Goal: Find contact information: Find contact information

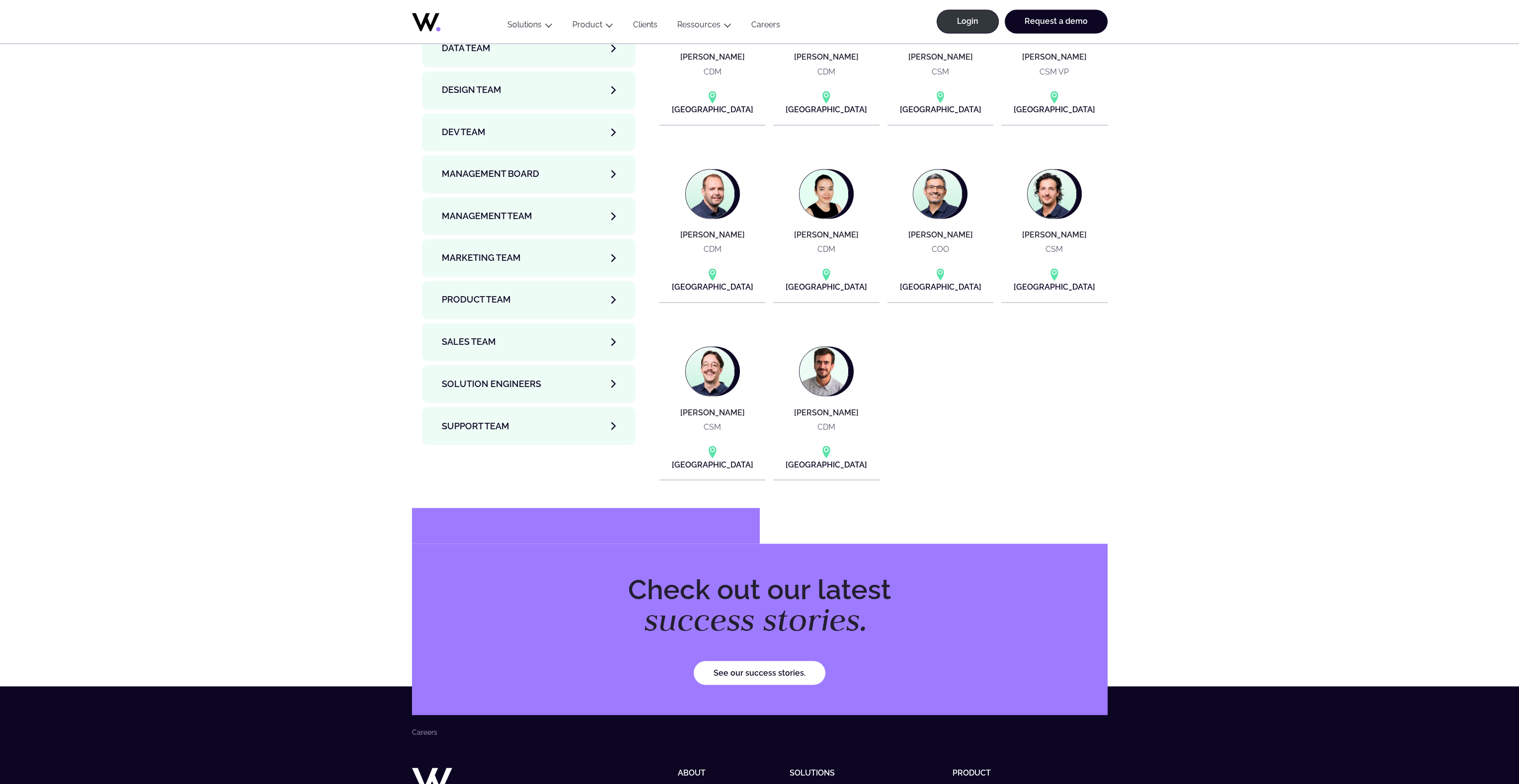
scroll to position [3227, 0]
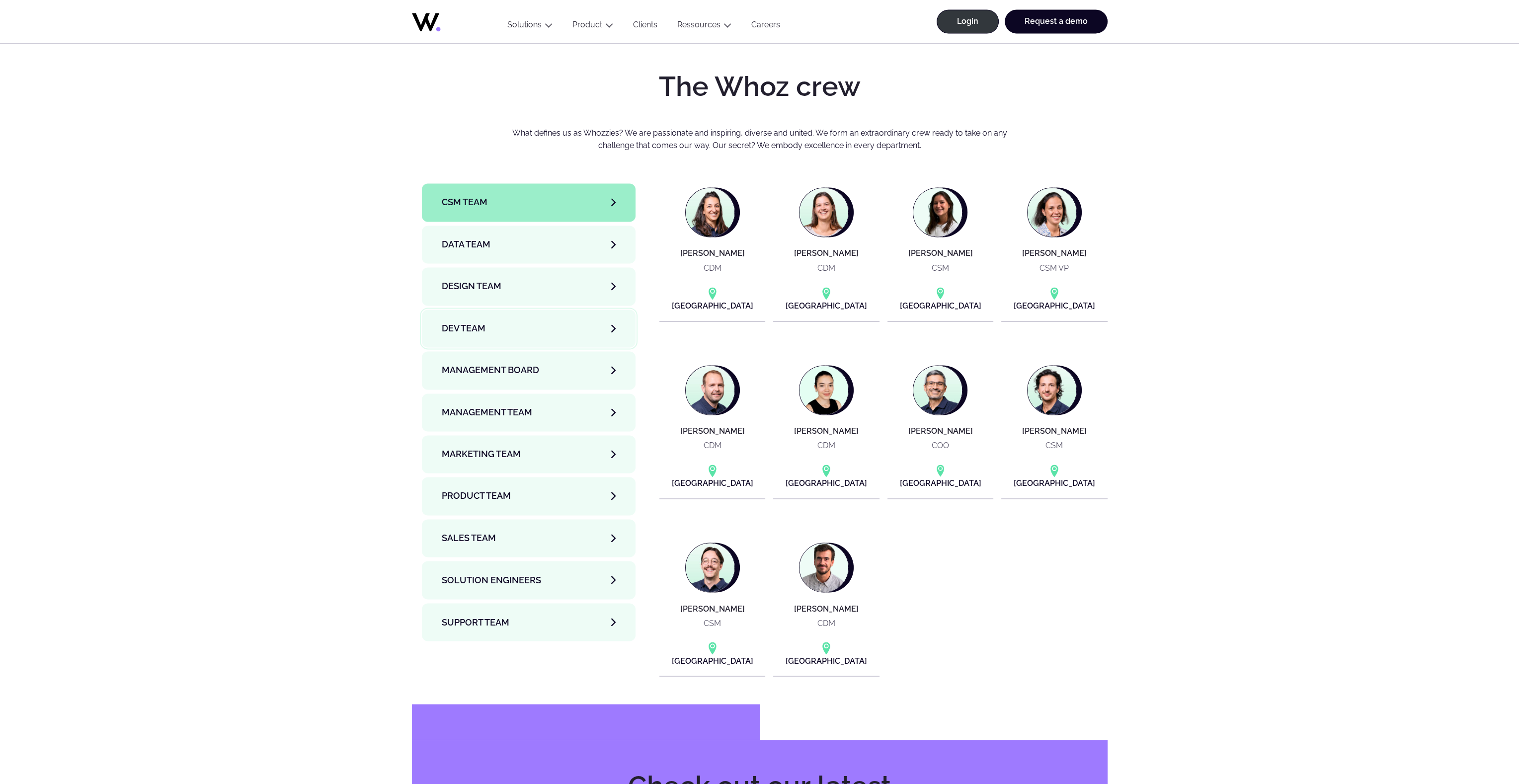
click at [561, 309] on link "Dev team" at bounding box center [528, 328] width 214 height 38
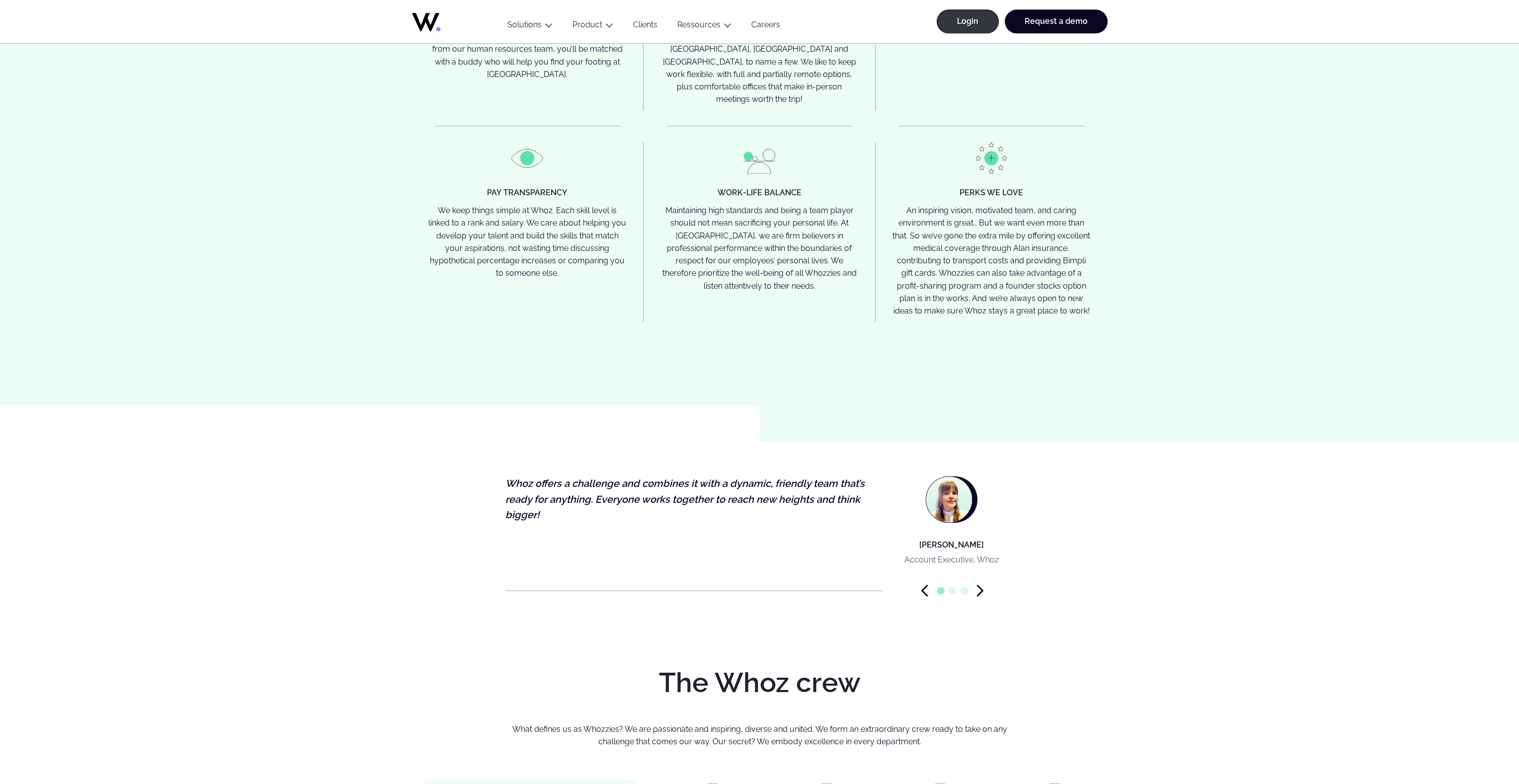
scroll to position [2631, 0]
click at [643, 142] on div "Work-life balance Maintaining high standards and being a team player should not…" at bounding box center [760, 232] width 232 height 180
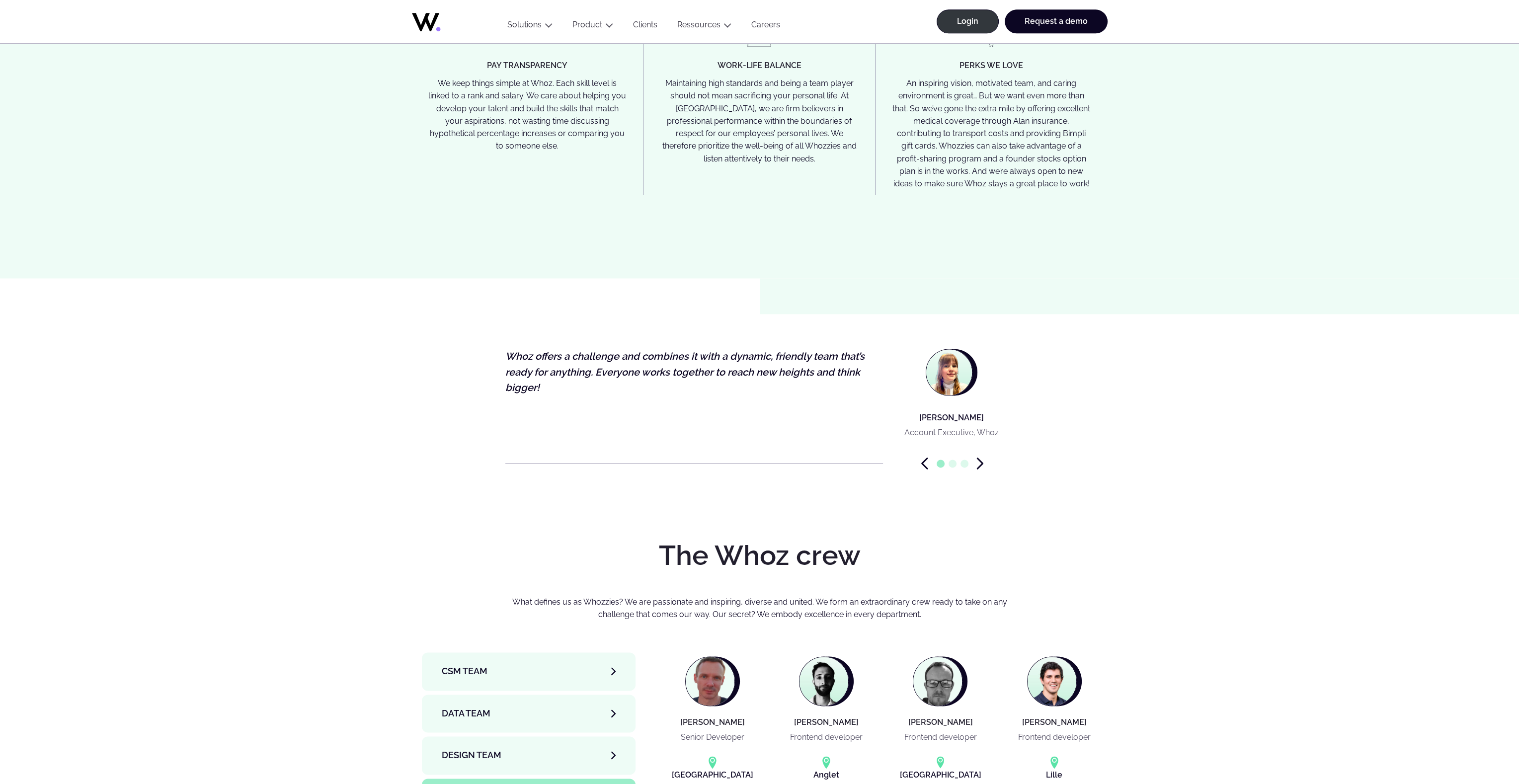
scroll to position [3809, 0]
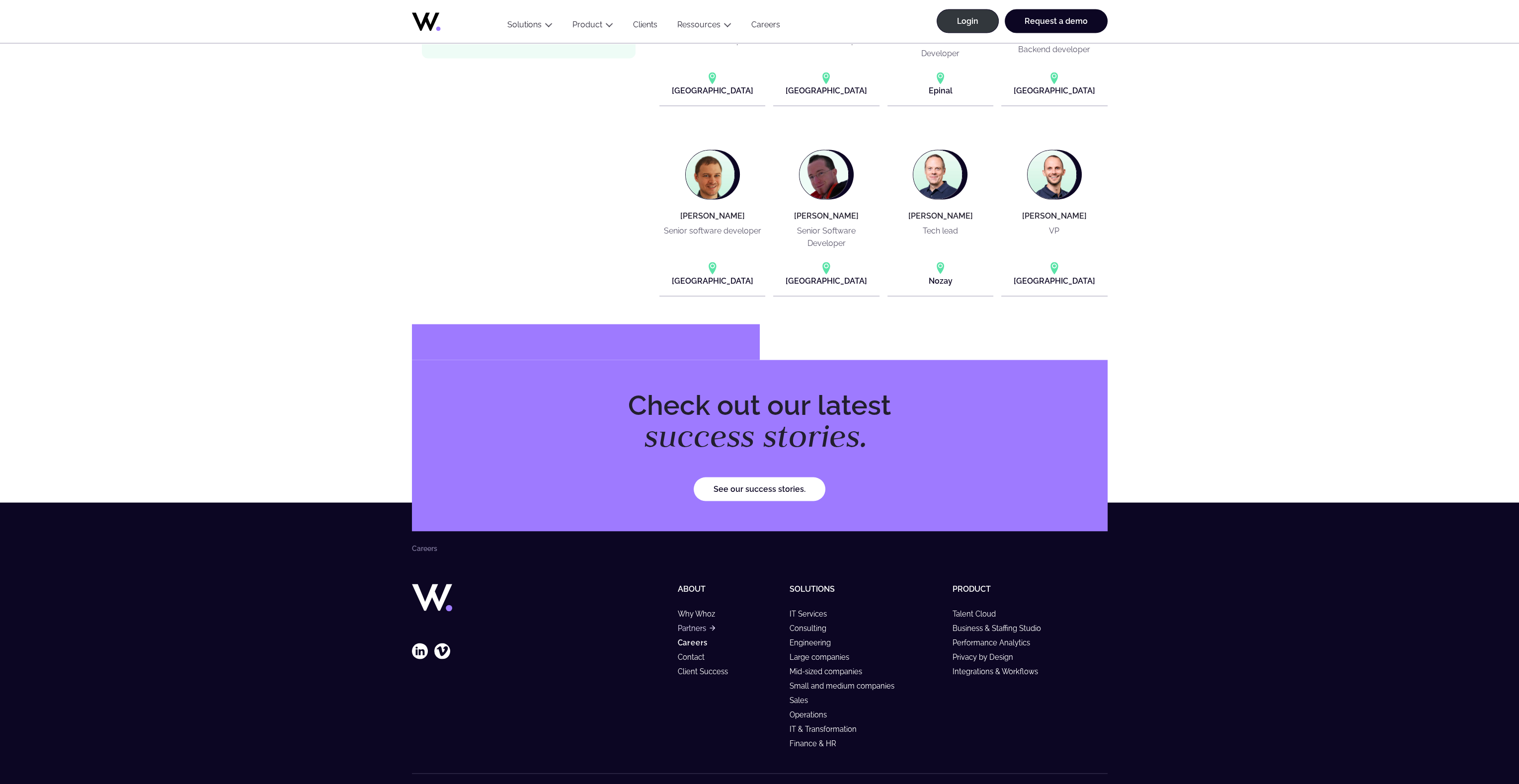
click at [686, 624] on link "Partners" at bounding box center [696, 628] width 37 height 8
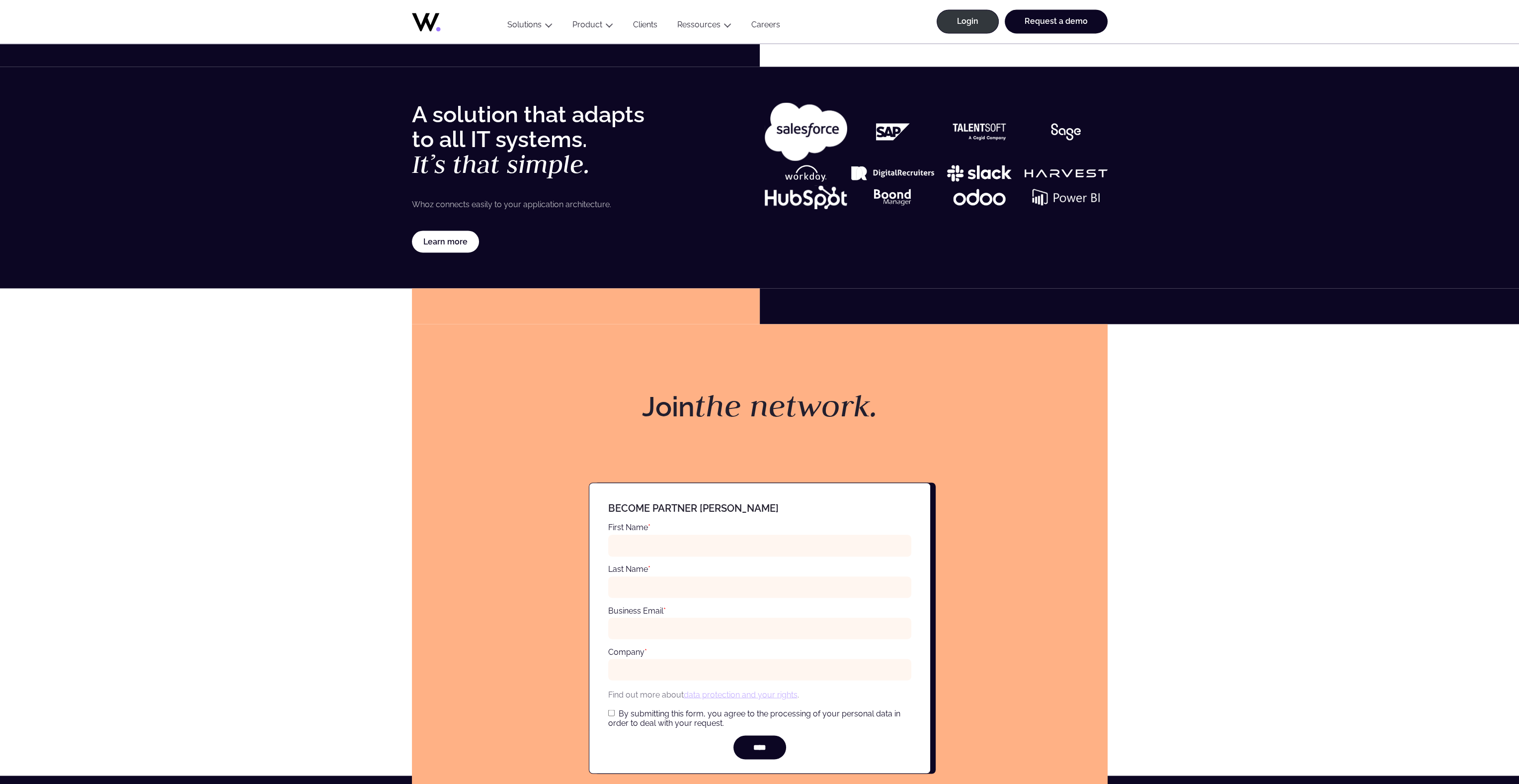
scroll to position [3491, 0]
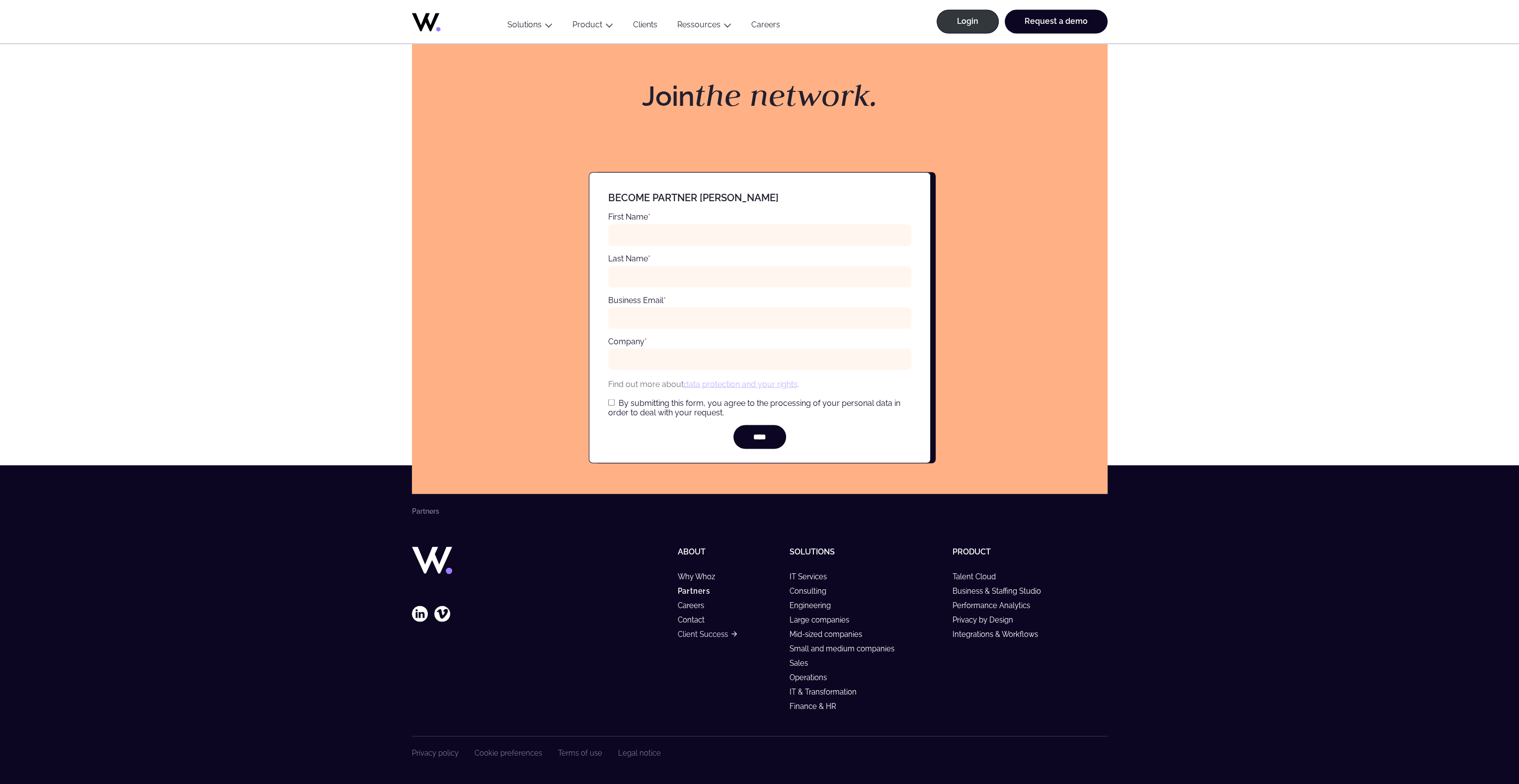
click at [698, 632] on link "Client Success" at bounding box center [707, 634] width 59 height 8
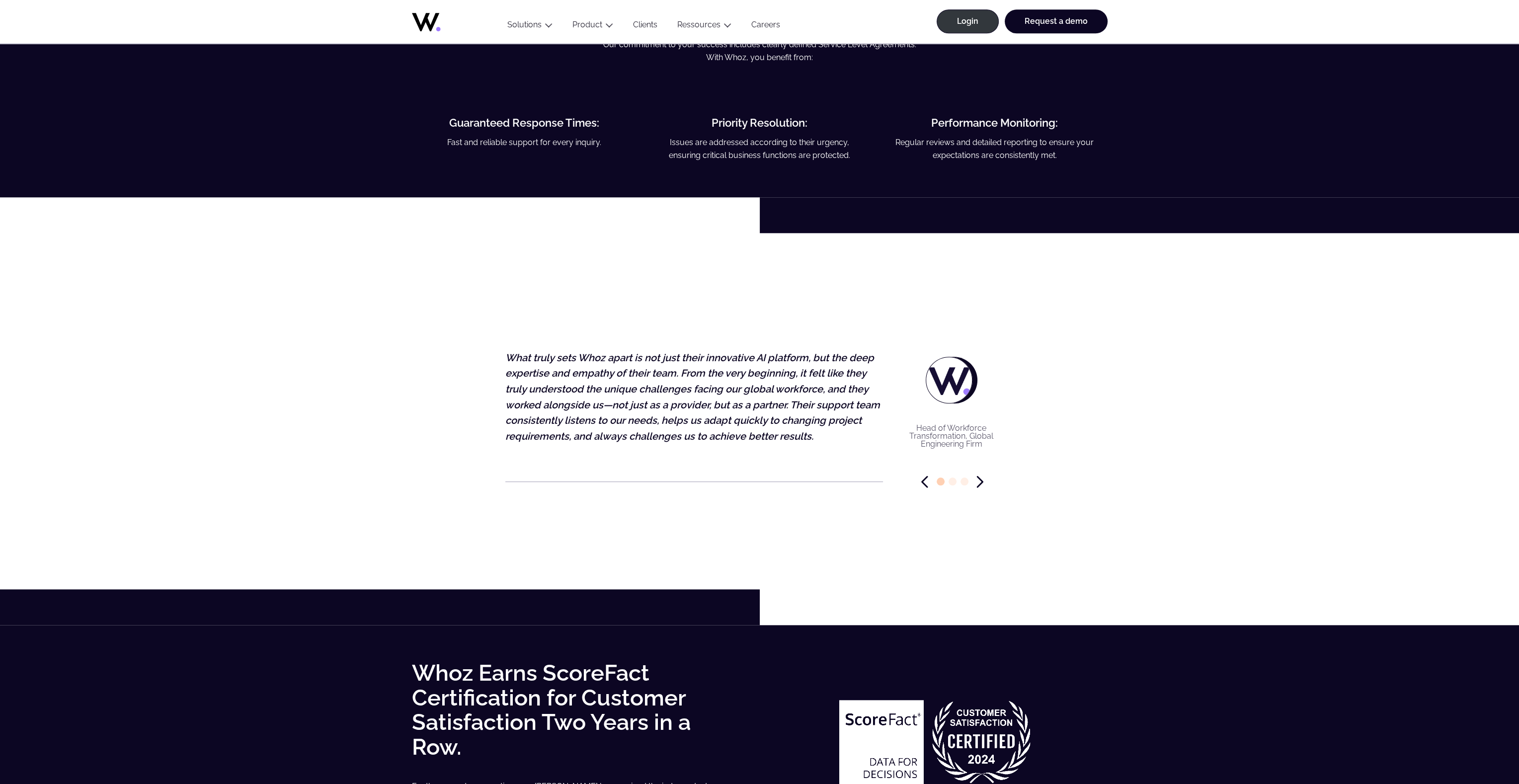
scroll to position [2846, 0]
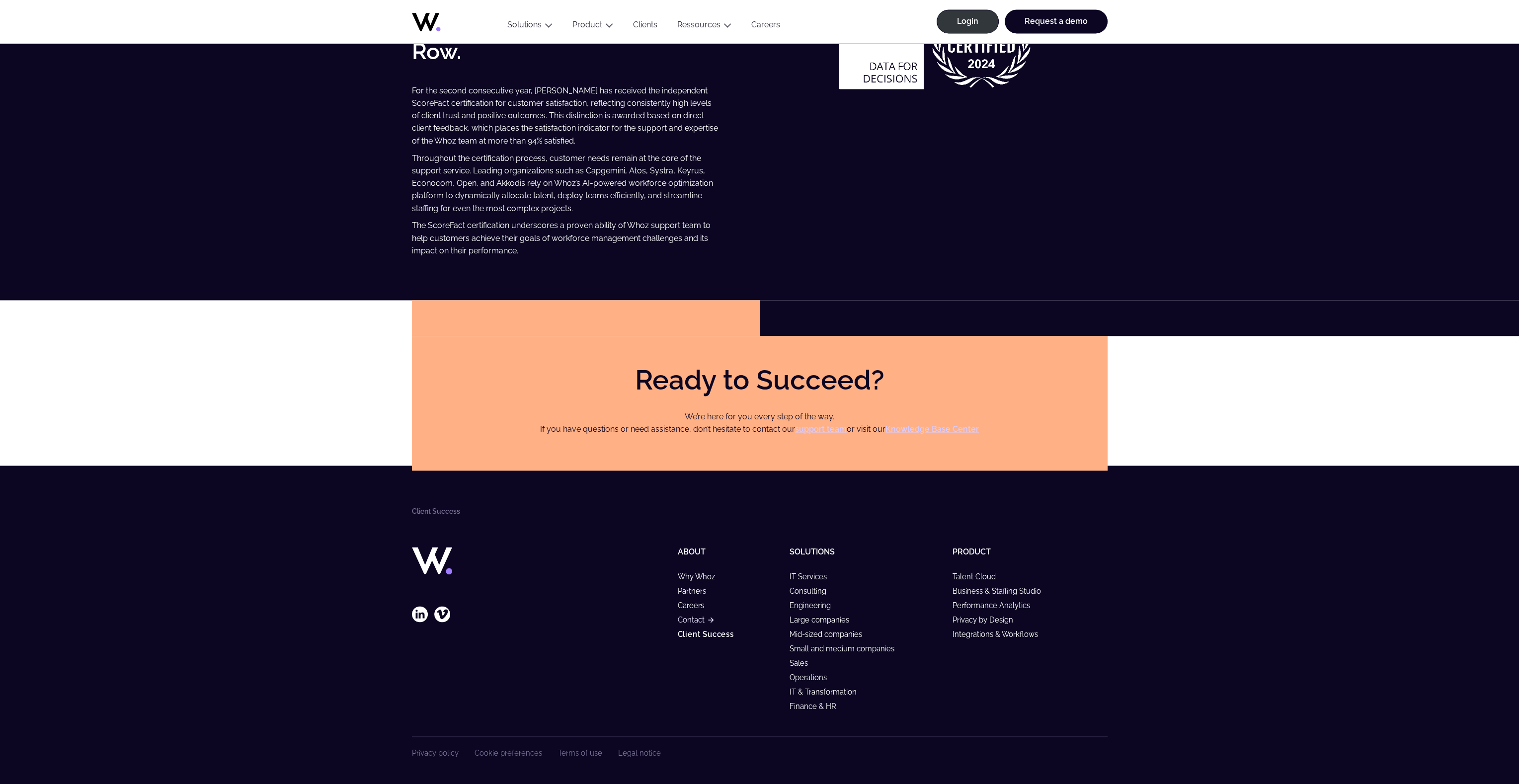
click at [696, 622] on link "Contact" at bounding box center [695, 620] width 36 height 8
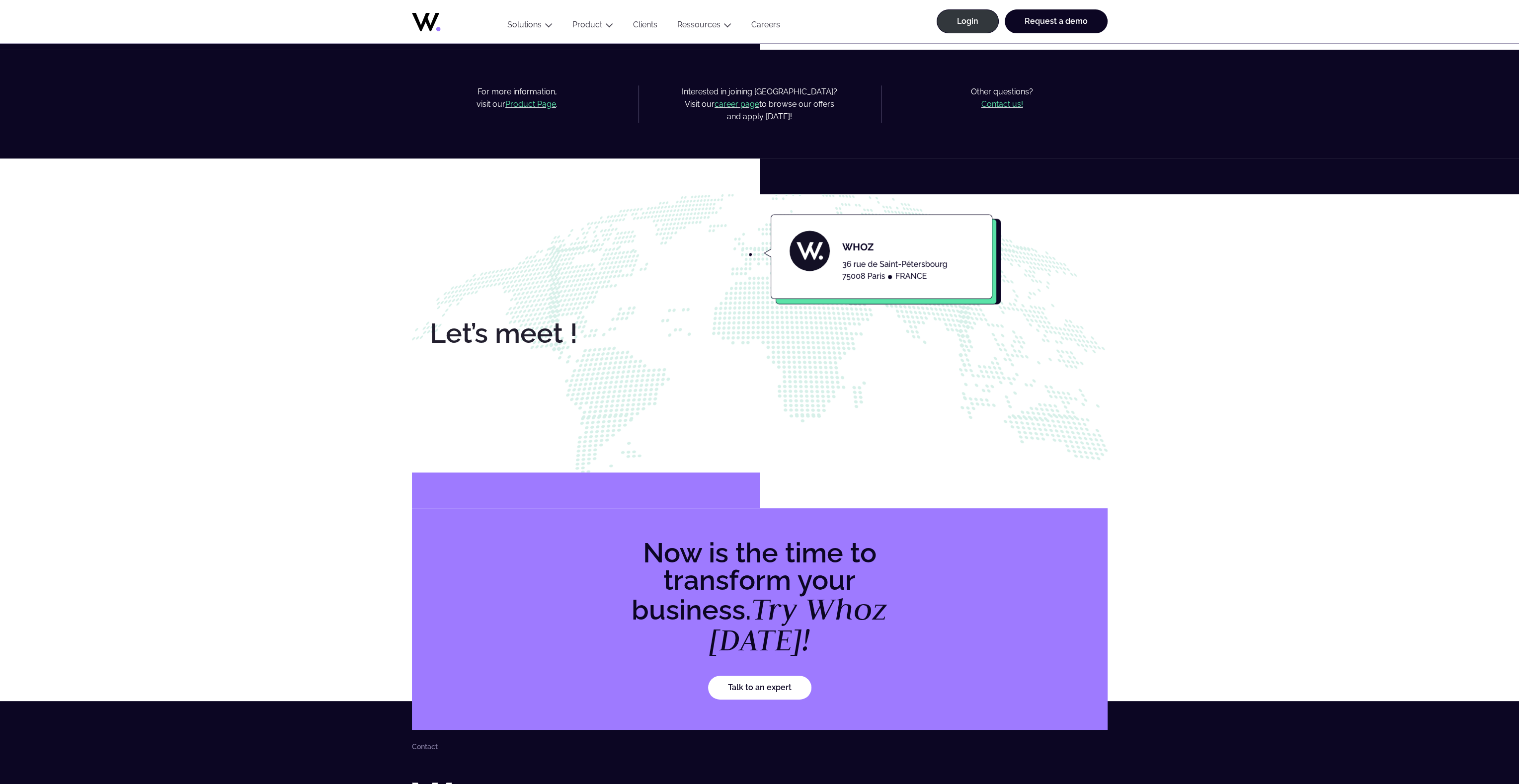
scroll to position [696, 0]
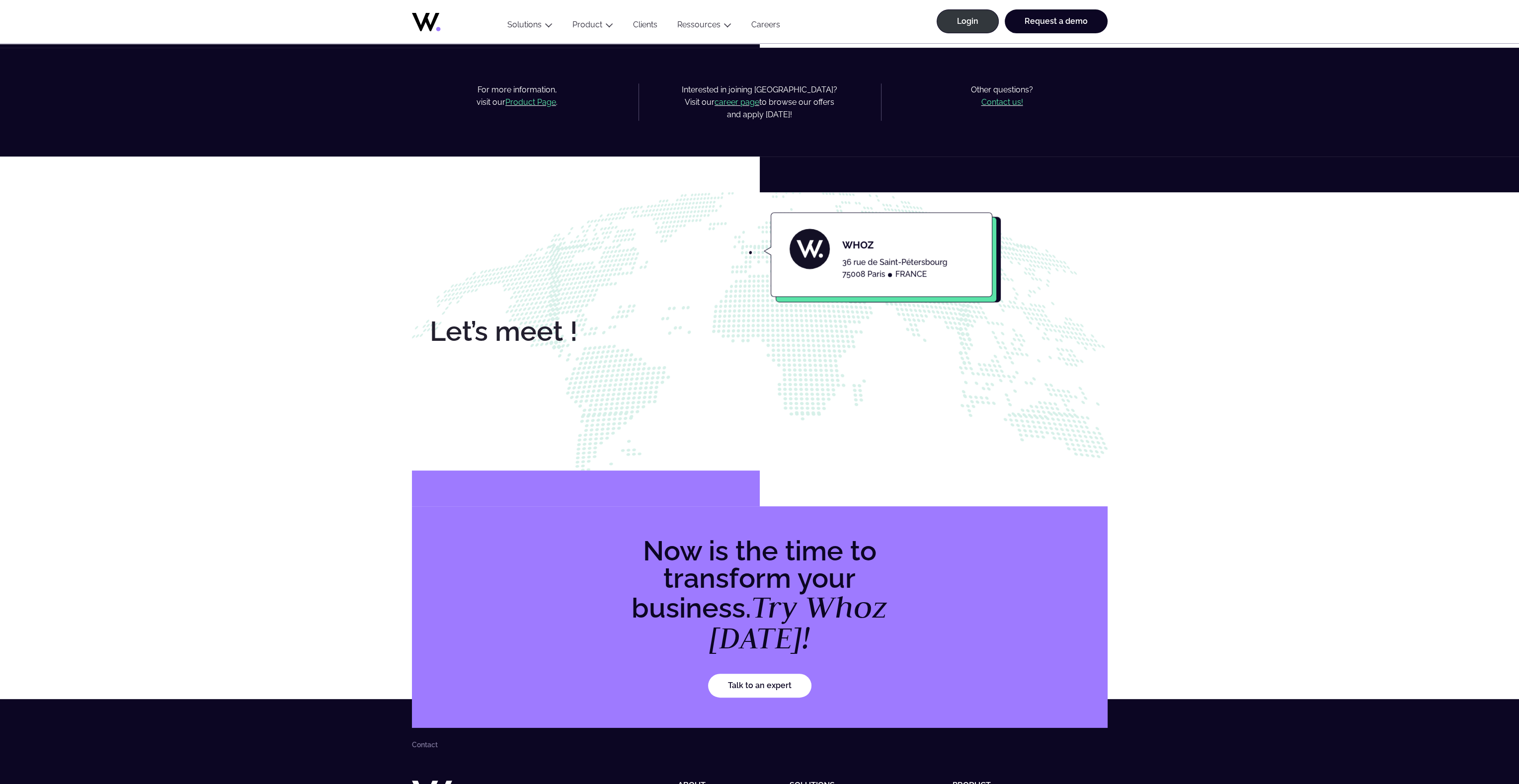
click at [357, 295] on article "Contact How can we help you? Let’s talk! We have the answers and solutions you …" at bounding box center [760, 41] width 1519 height 1373
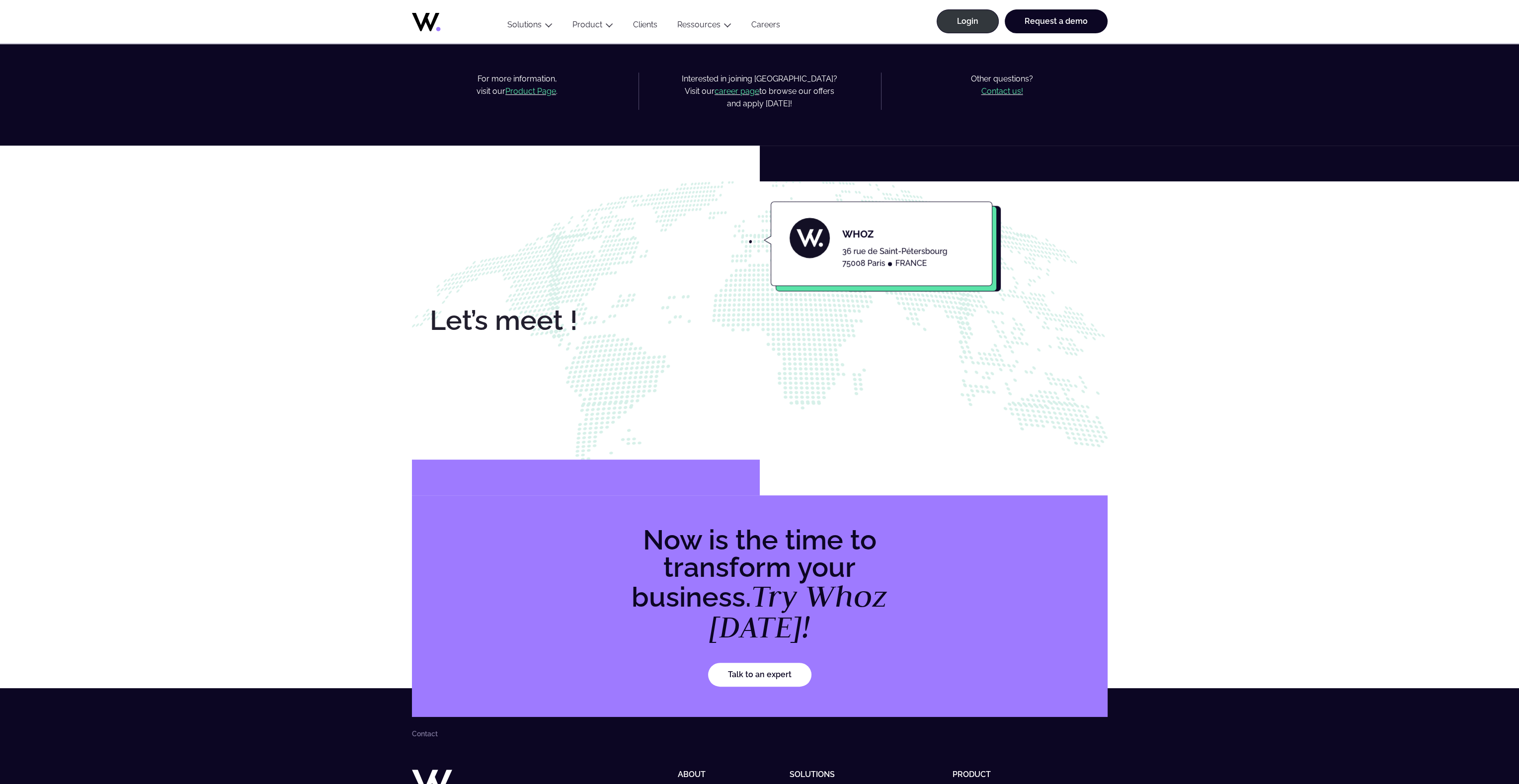
scroll to position [699, 0]
